Goal: Information Seeking & Learning: Learn about a topic

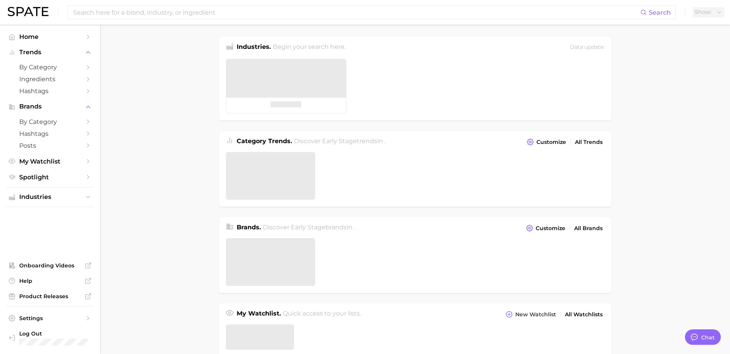
type textarea "x"
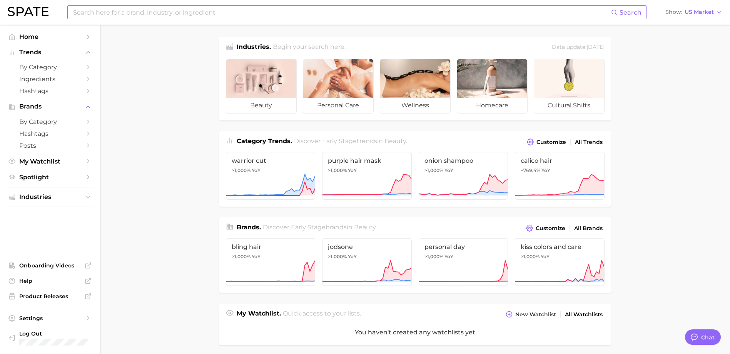
click at [427, 10] on input at bounding box center [341, 12] width 539 height 13
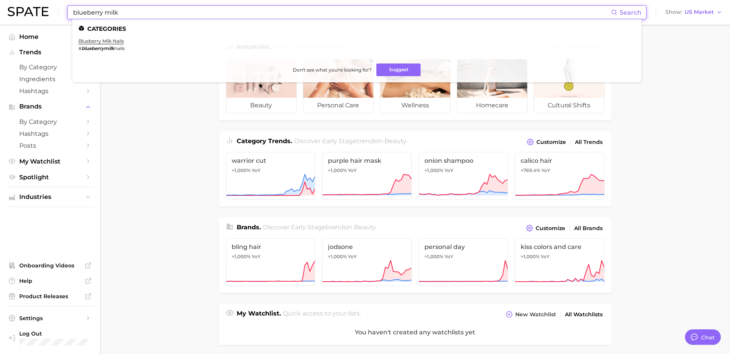
type input "blueberry milk"
click at [104, 45] on li "blueberry milk nails # blueberrymilk nails" at bounding box center [102, 44] width 46 height 13
click at [104, 42] on link "blueberry milk nails" at bounding box center [101, 41] width 45 height 6
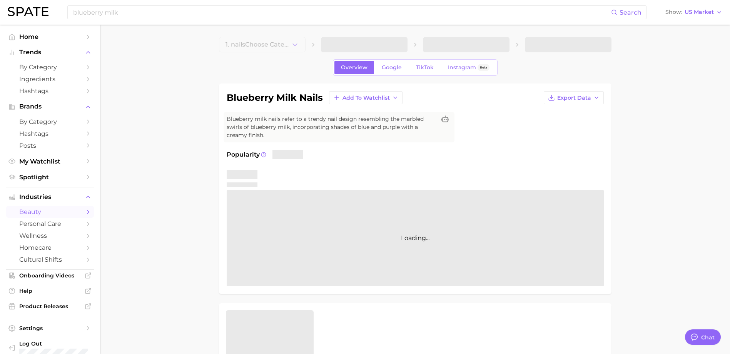
type textarea "x"
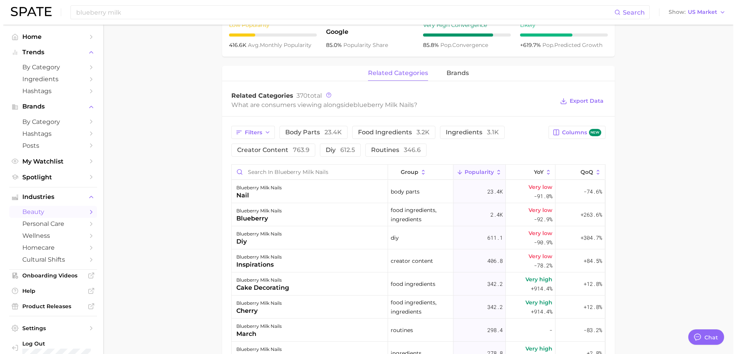
scroll to position [346, 0]
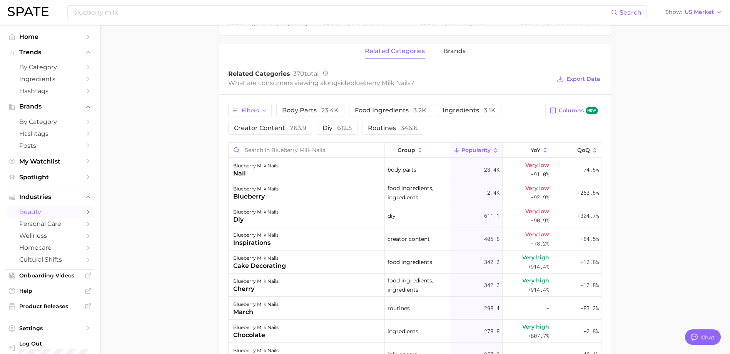
click at [463, 148] on span "Popularity" at bounding box center [475, 150] width 29 height 6
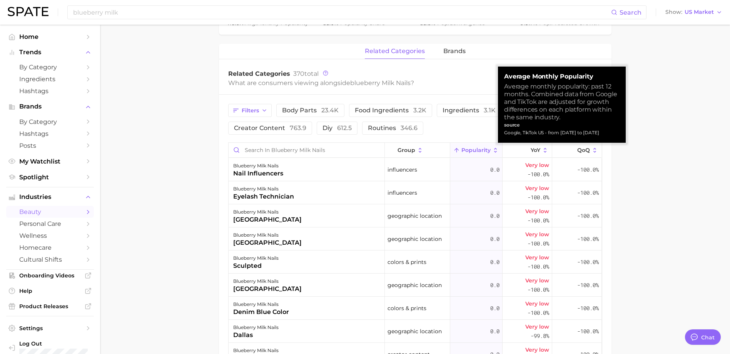
click at [477, 152] on span "Popularity" at bounding box center [475, 150] width 29 height 6
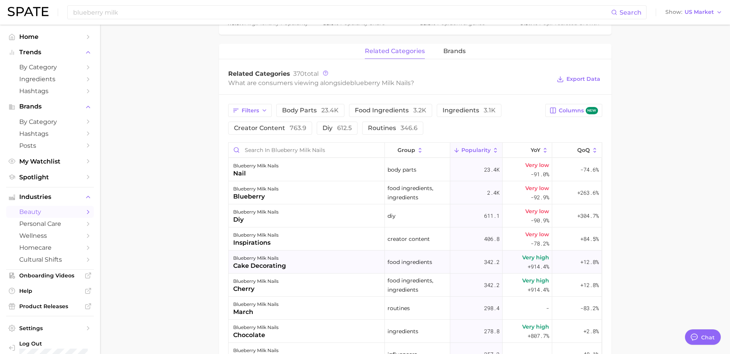
click at [317, 268] on div "blueberry milk nails cake decorating" at bounding box center [307, 262] width 156 height 23
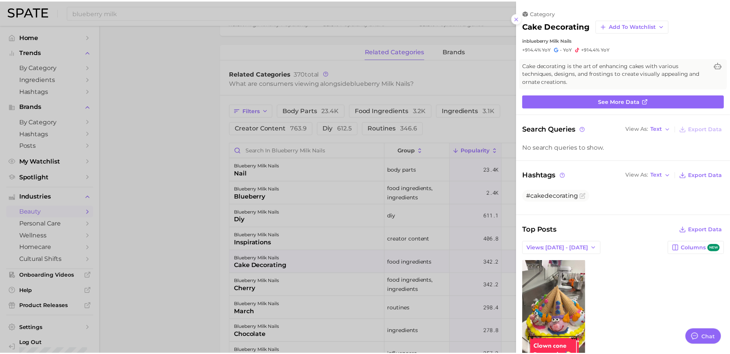
scroll to position [0, 0]
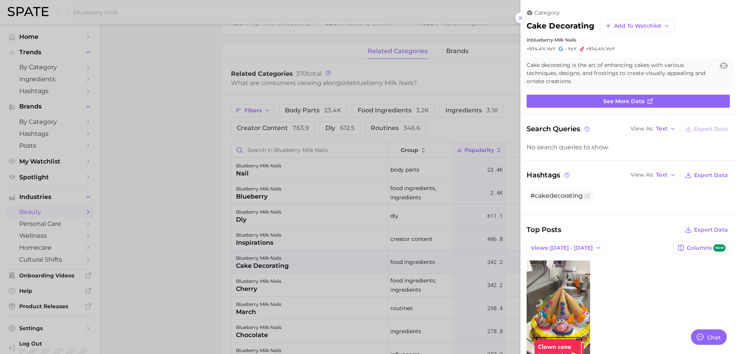
click at [302, 287] on div at bounding box center [368, 177] width 736 height 354
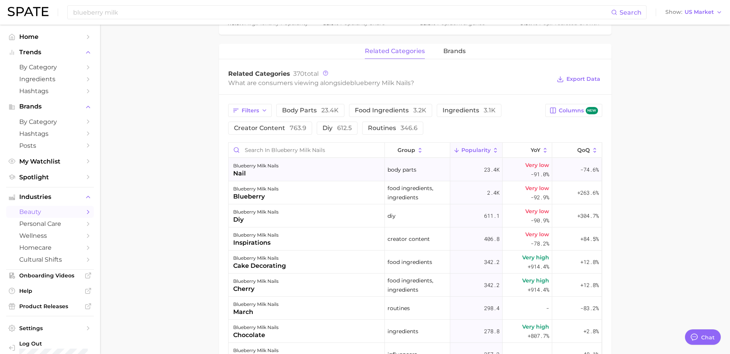
click at [294, 174] on div "blueberry milk nails nail" at bounding box center [307, 169] width 156 height 23
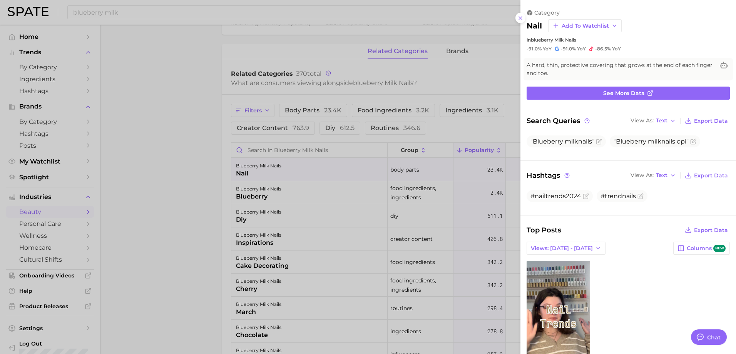
click at [185, 178] on div at bounding box center [368, 177] width 736 height 354
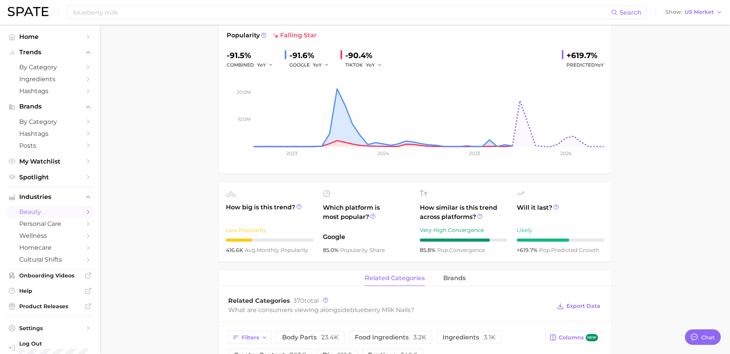
scroll to position [77, 0]
